Goal: Navigation & Orientation: Find specific page/section

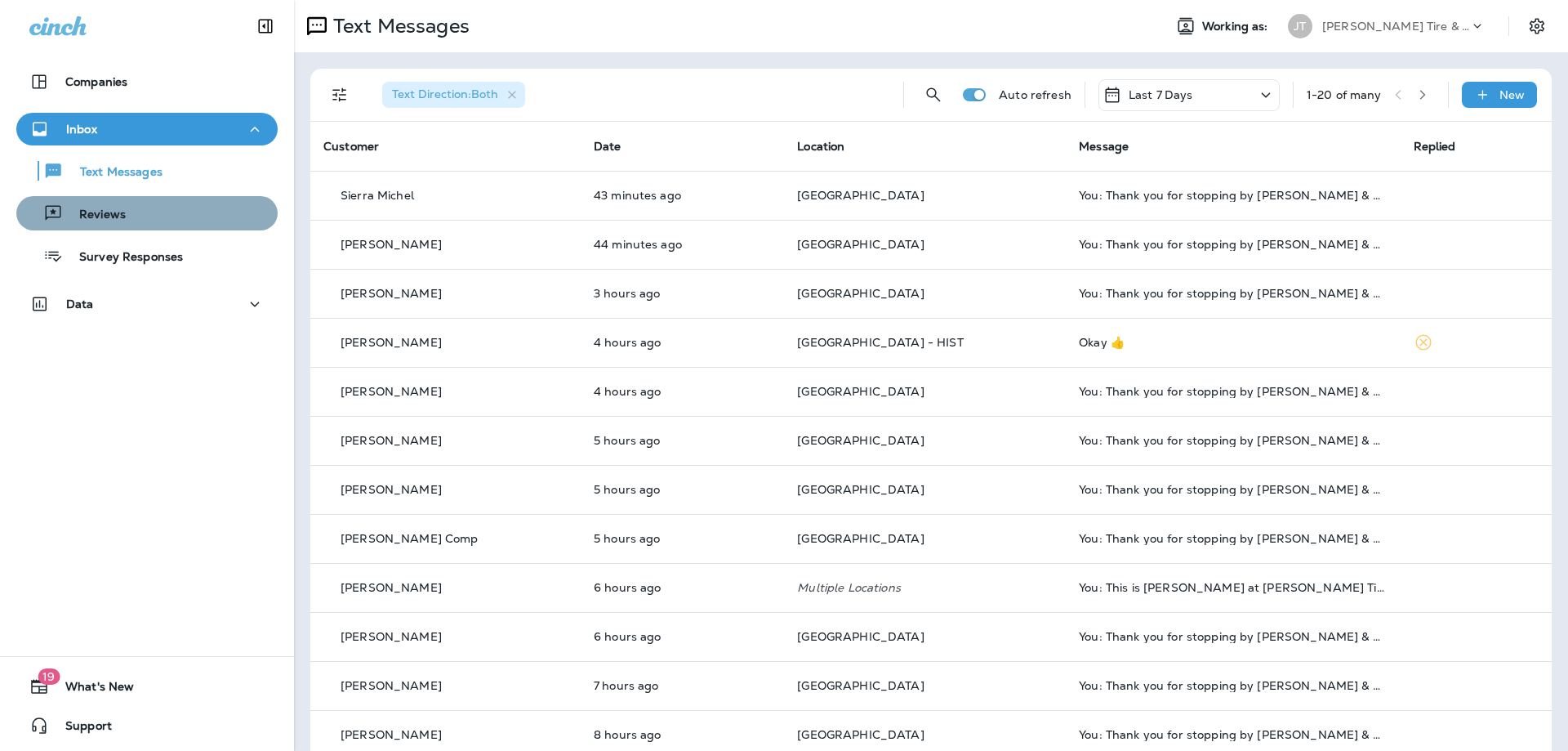
click at [126, 211] on p "Reviews" at bounding box center [94, 215] width 62 height 16
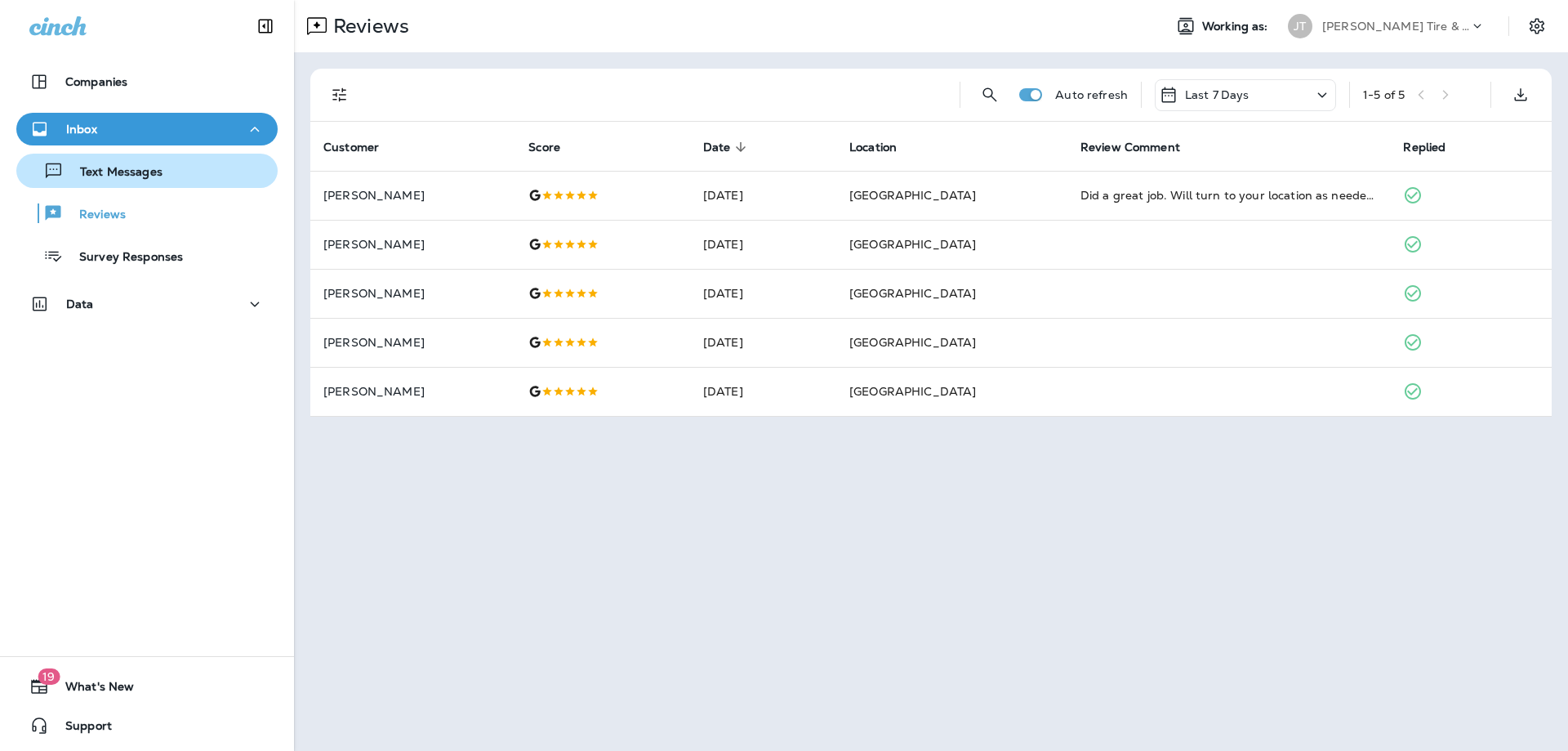
click at [134, 176] on p "Text Messages" at bounding box center [113, 173] width 99 height 16
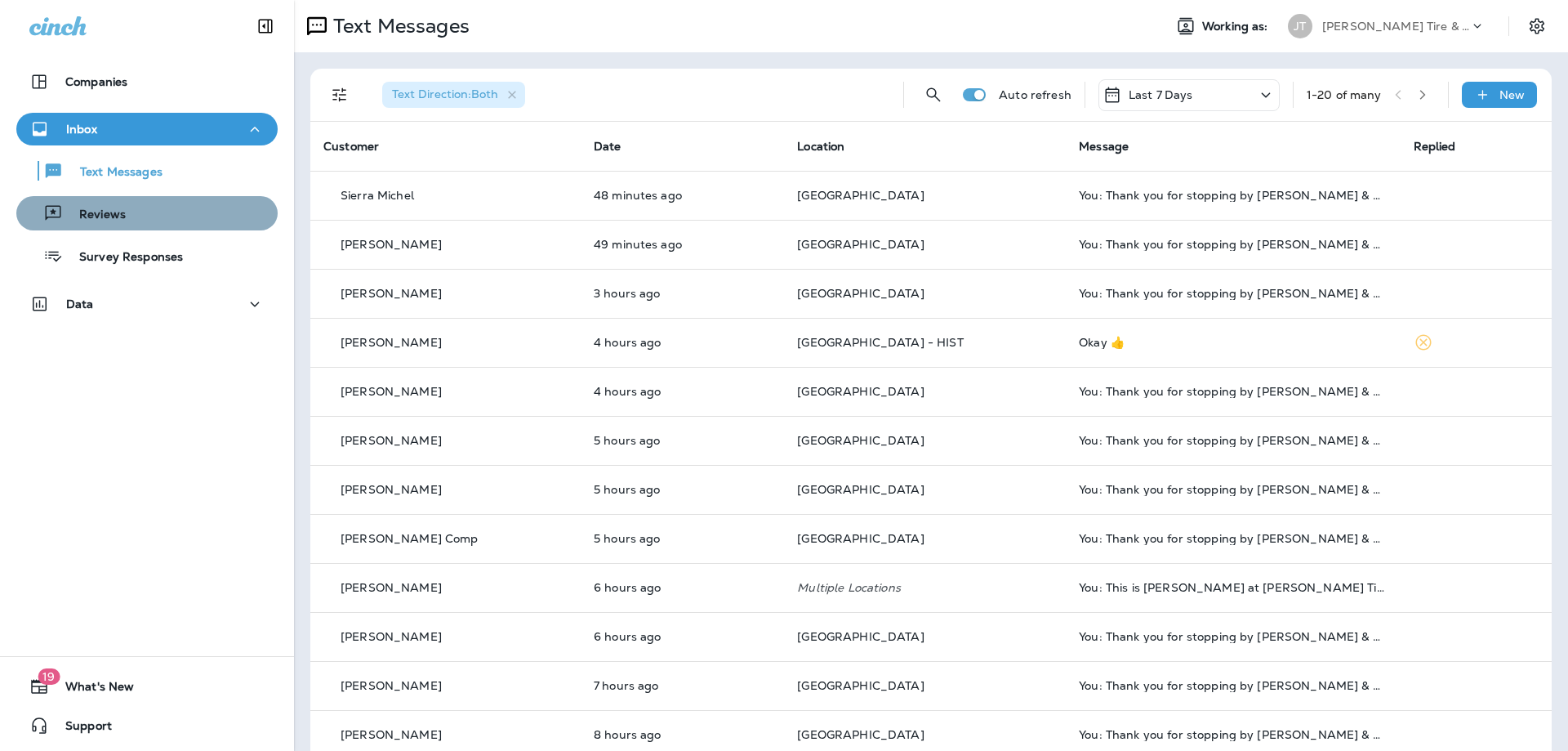
click at [111, 204] on div "Reviews" at bounding box center [74, 213] width 103 height 25
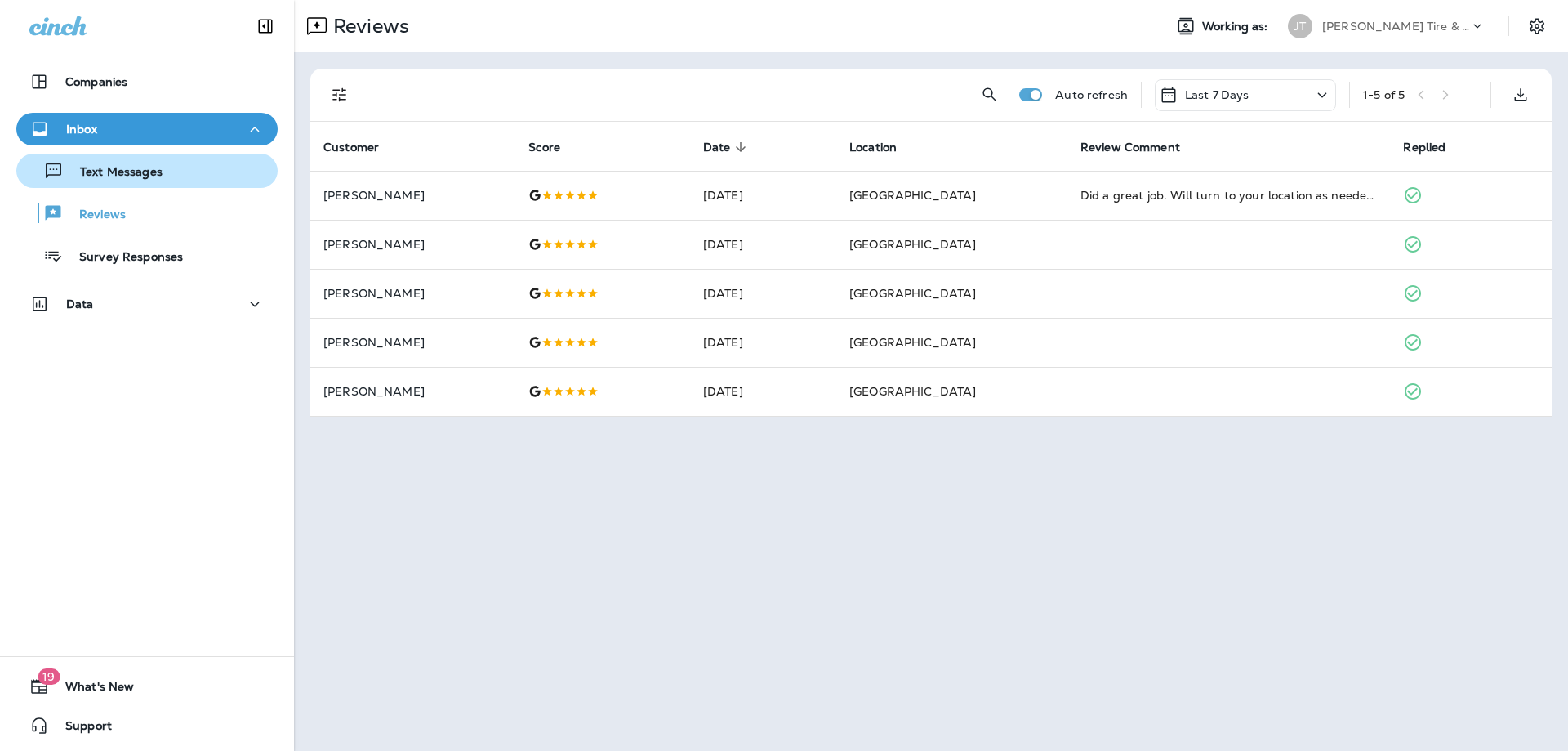
click at [148, 183] on button "Text Messages" at bounding box center [147, 170] width 261 height 34
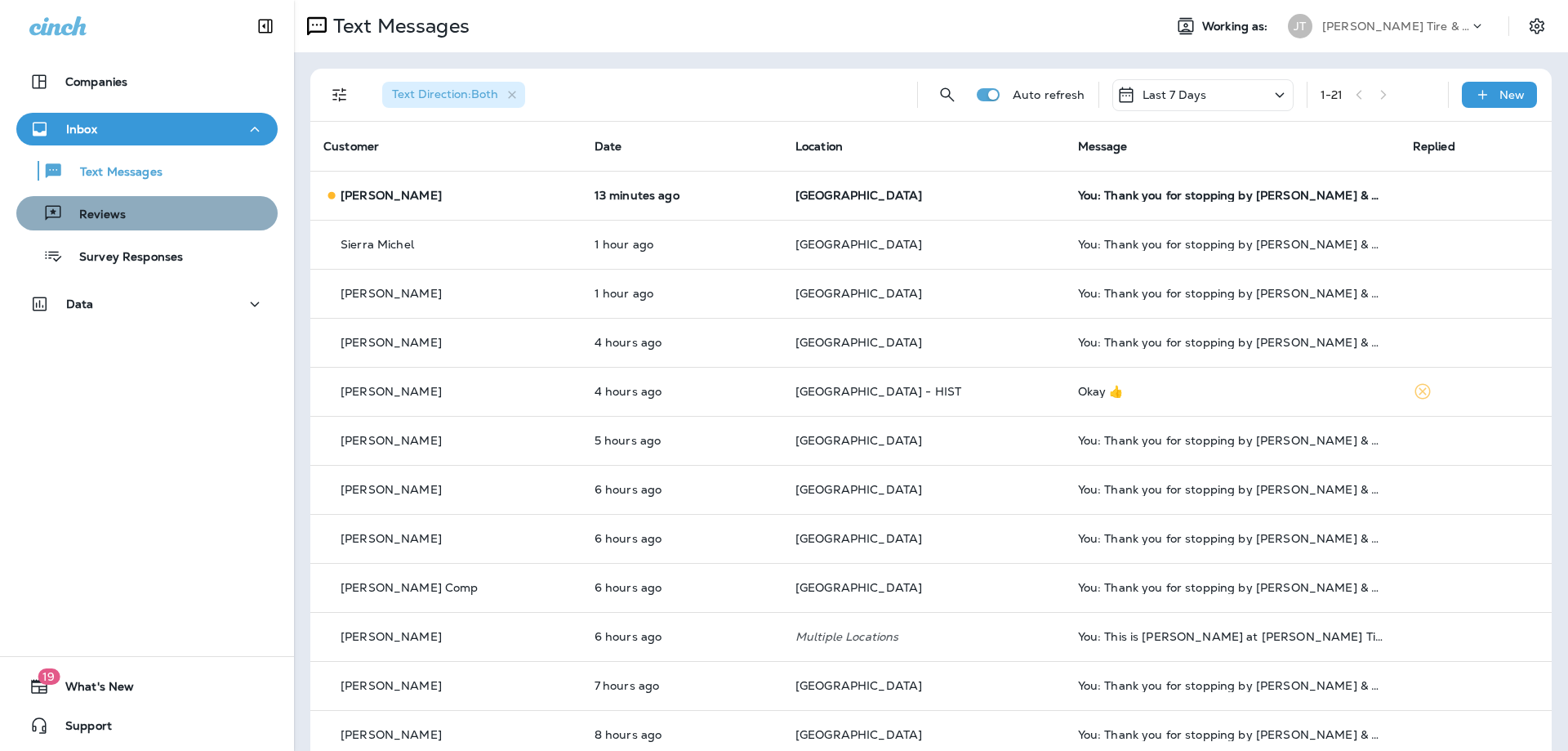
click at [131, 200] on button "Reviews" at bounding box center [147, 212] width 261 height 34
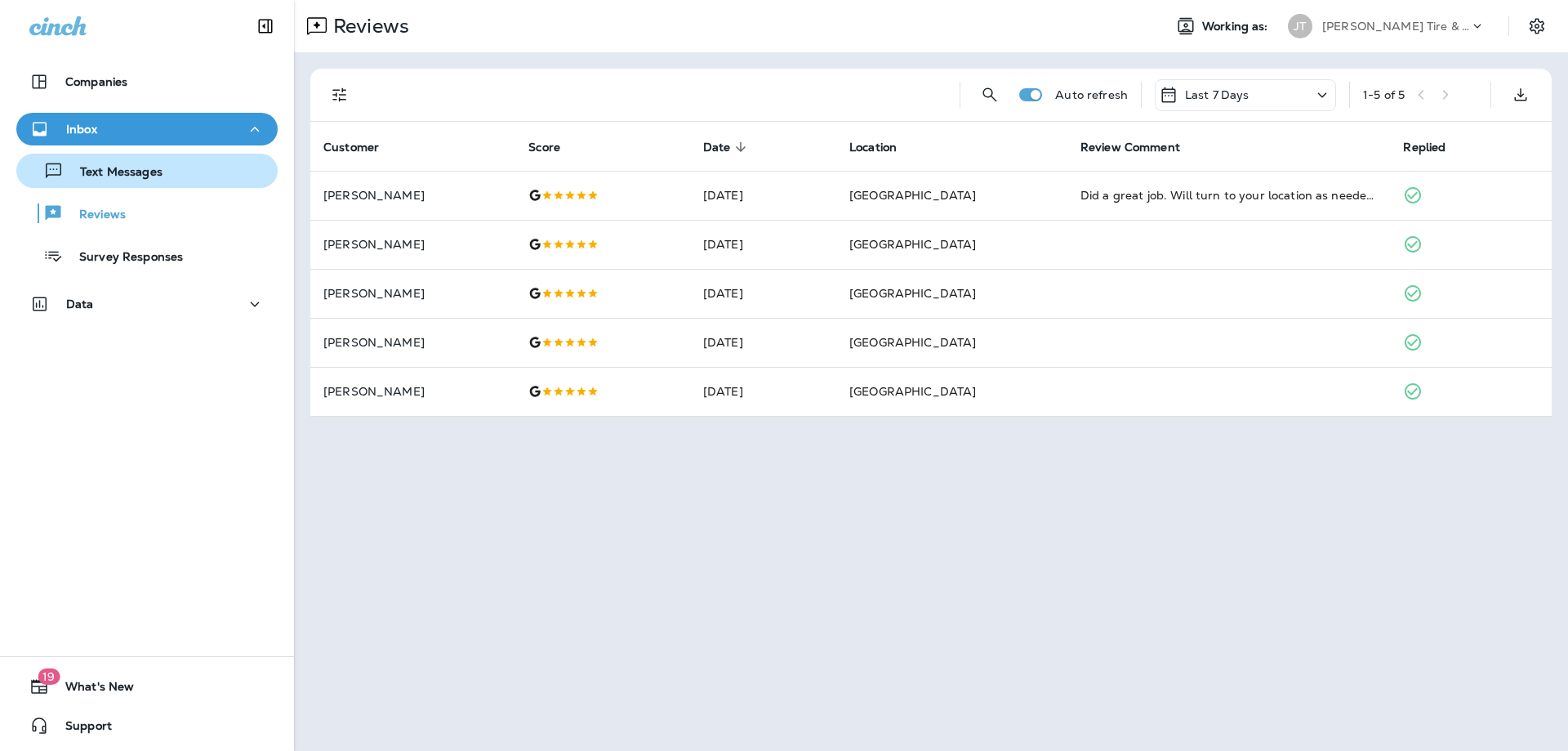
click at [152, 164] on div "Text Messages" at bounding box center [93, 170] width 140 height 25
